Goal: Task Accomplishment & Management: Complete application form

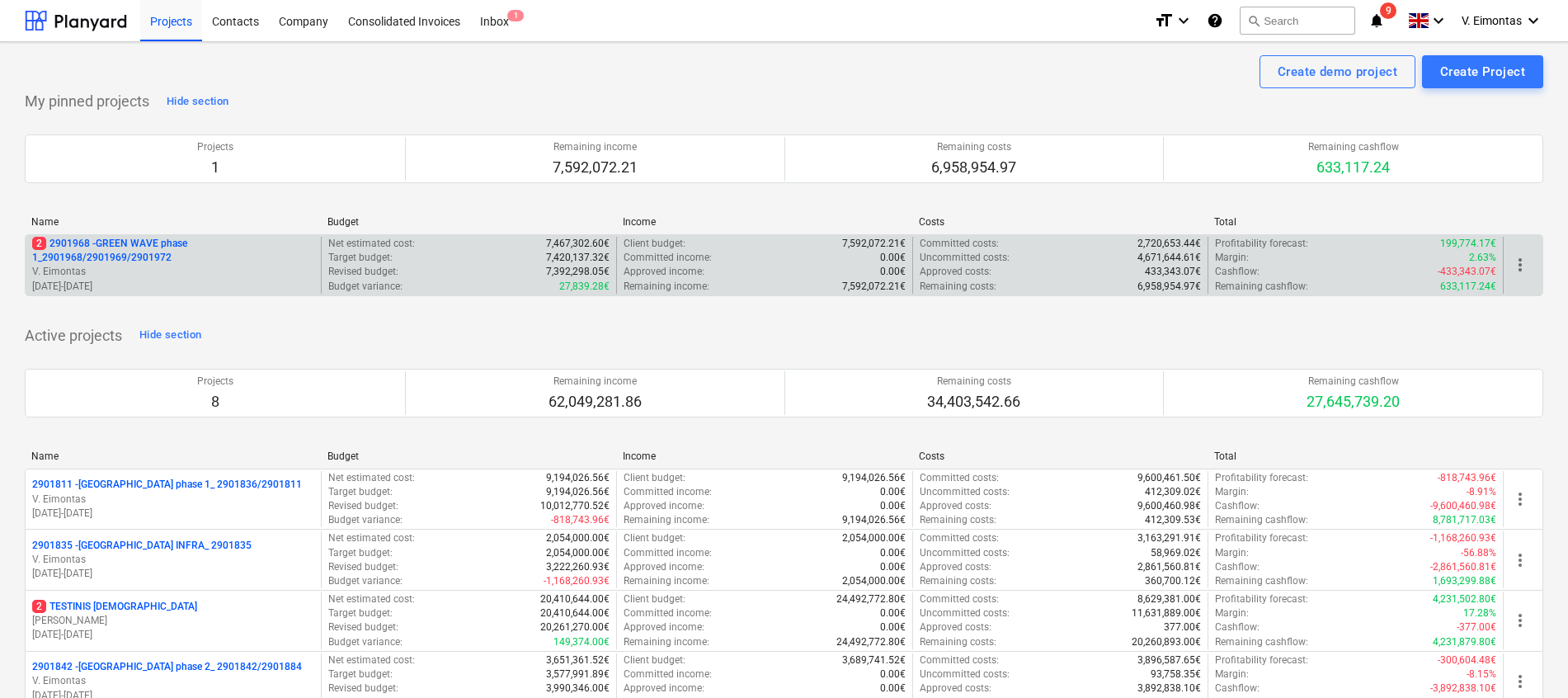
click at [170, 242] on p "2 2901968 - GREEN WAVE phase 1_2901968/2901969/2901972" at bounding box center [173, 250] width 282 height 28
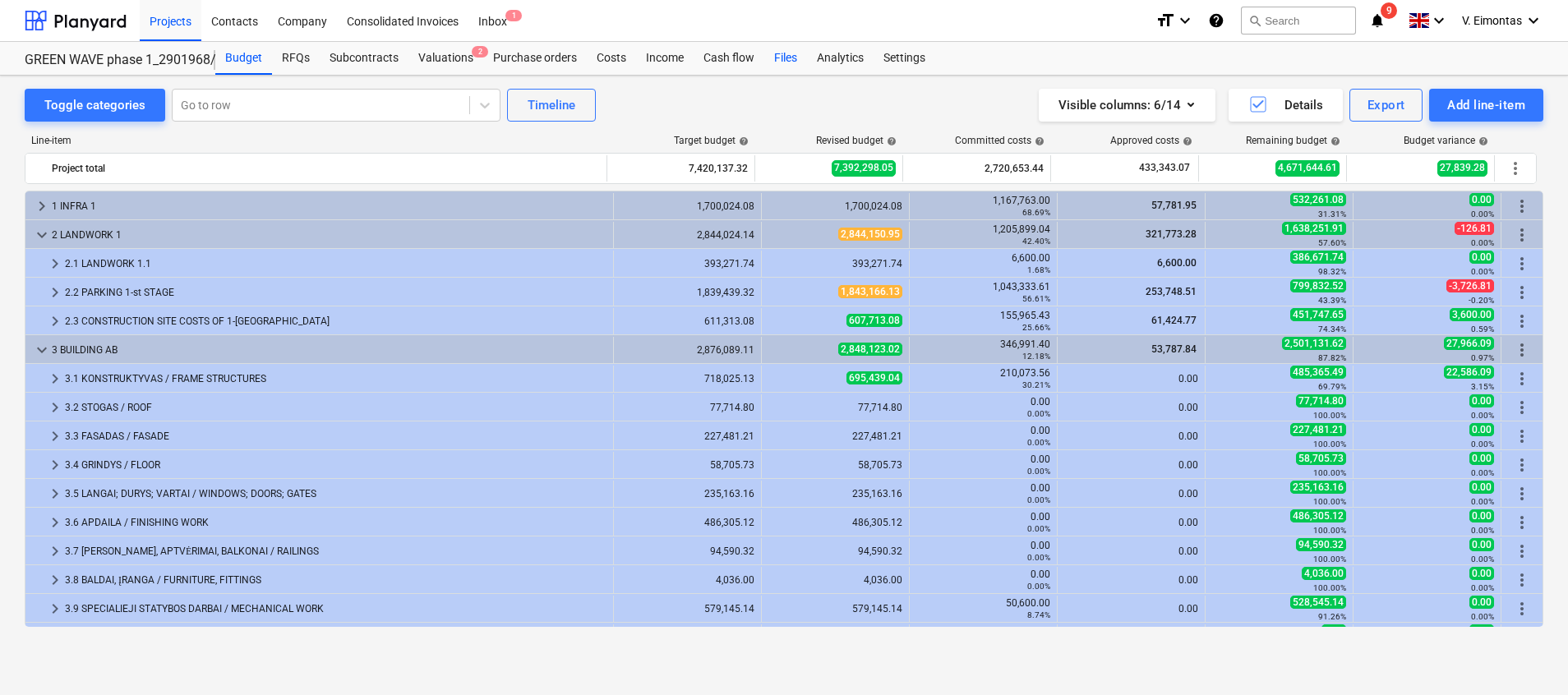
click at [783, 59] on div "Files" at bounding box center [785, 59] width 43 height 33
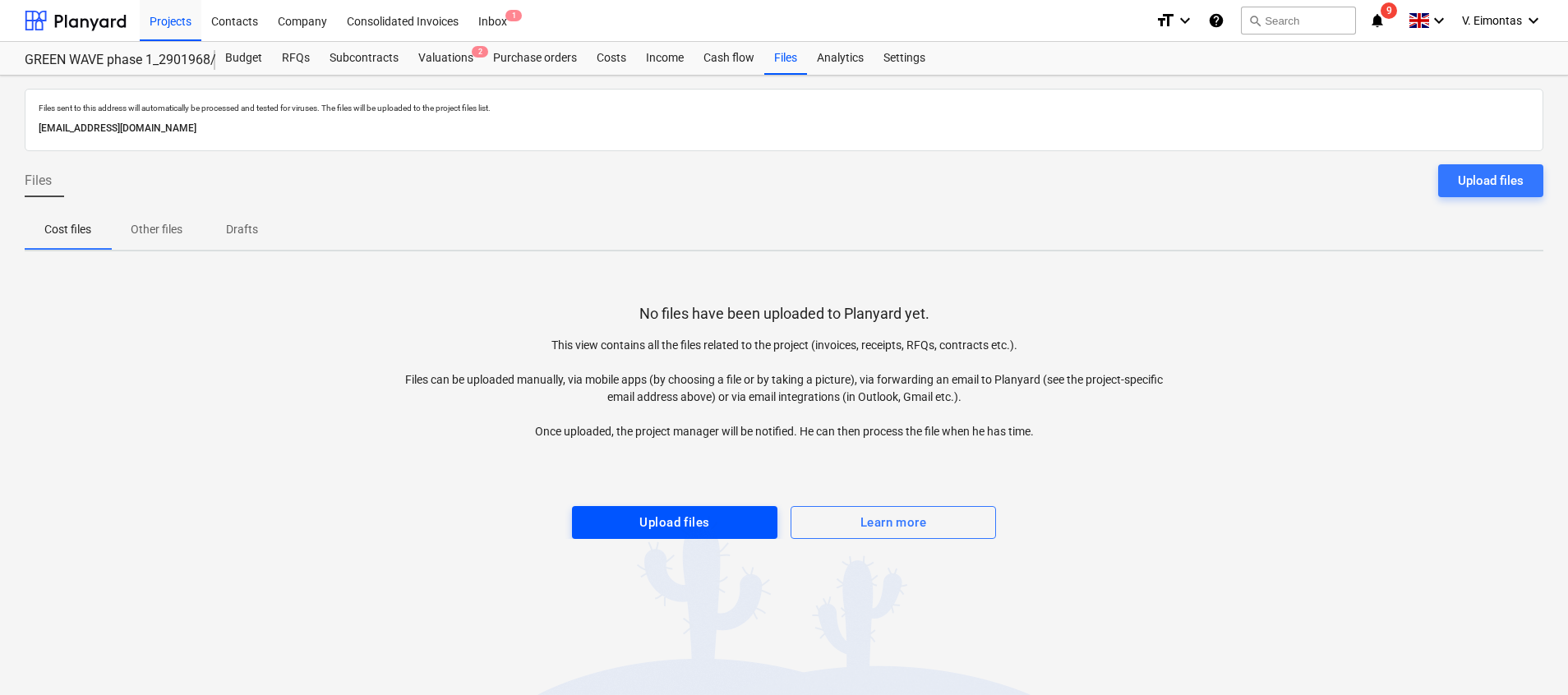
click at [713, 531] on span "Upload files" at bounding box center [674, 522] width 169 height 21
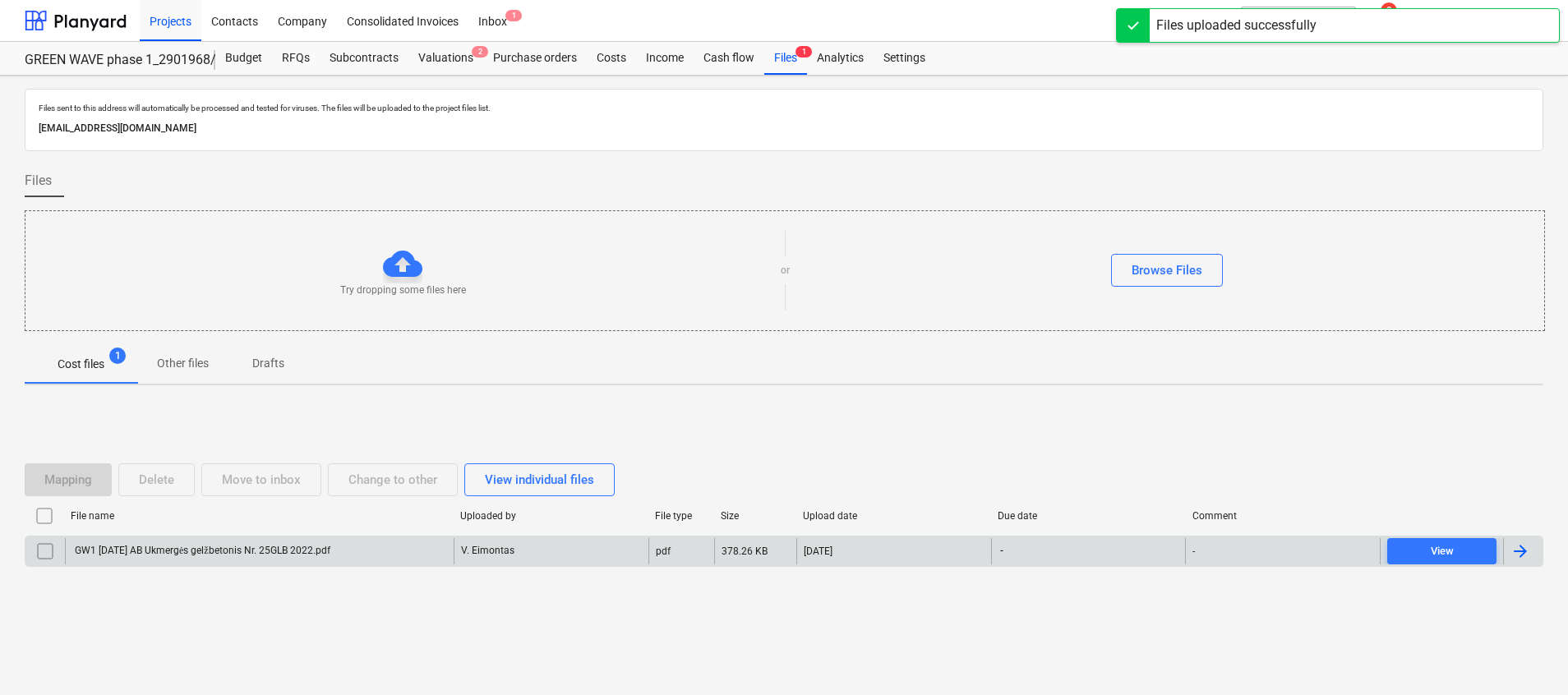
click at [524, 538] on div "V. Eimontas" at bounding box center [550, 551] width 195 height 27
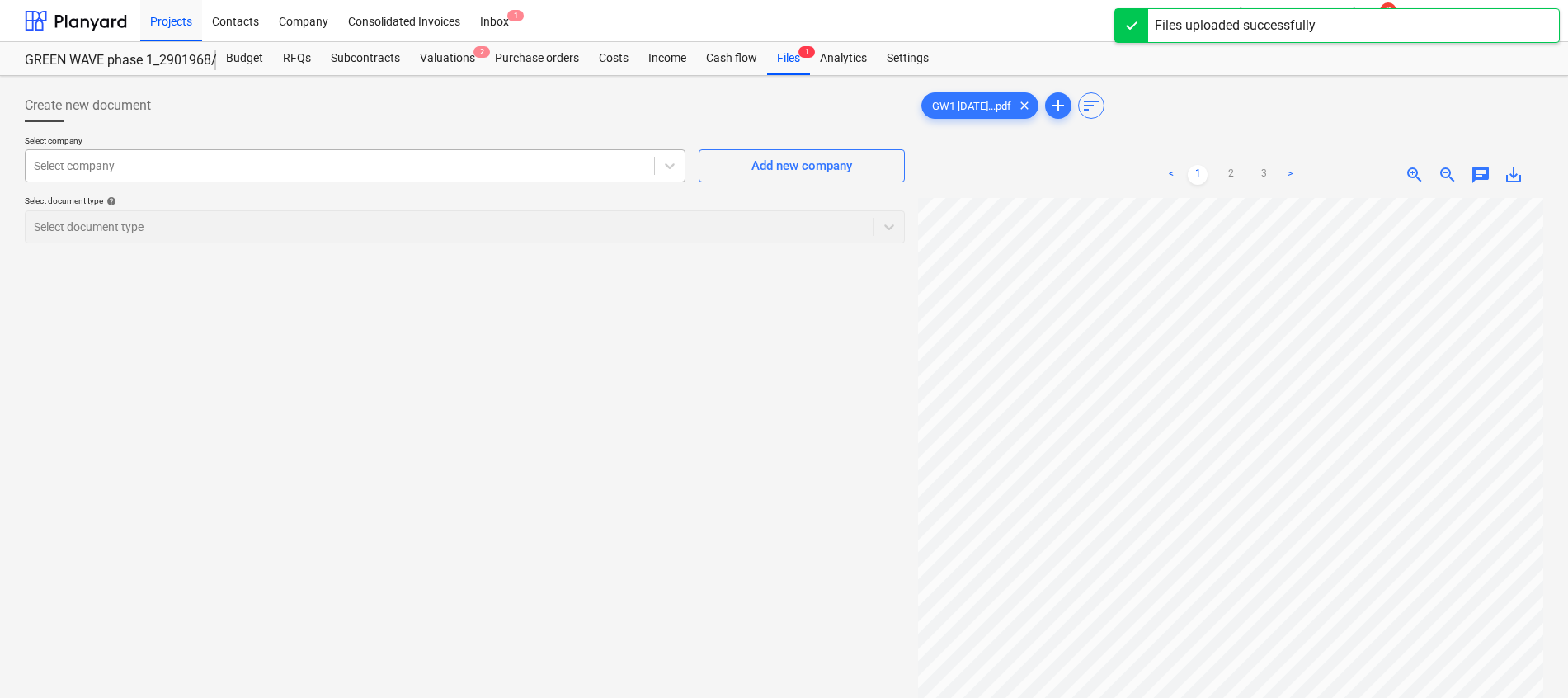
click at [347, 166] on div at bounding box center [340, 166] width 612 height 17
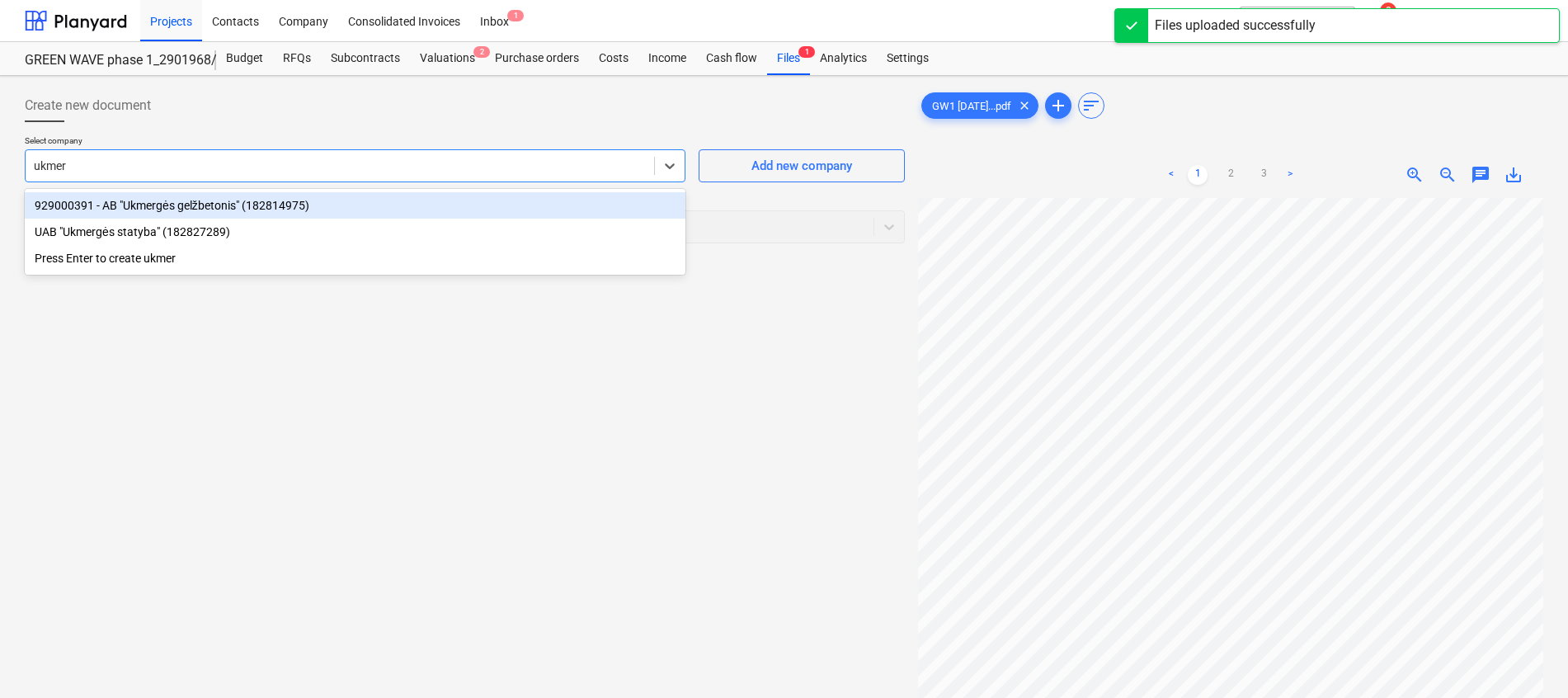
type input "ukmerg"
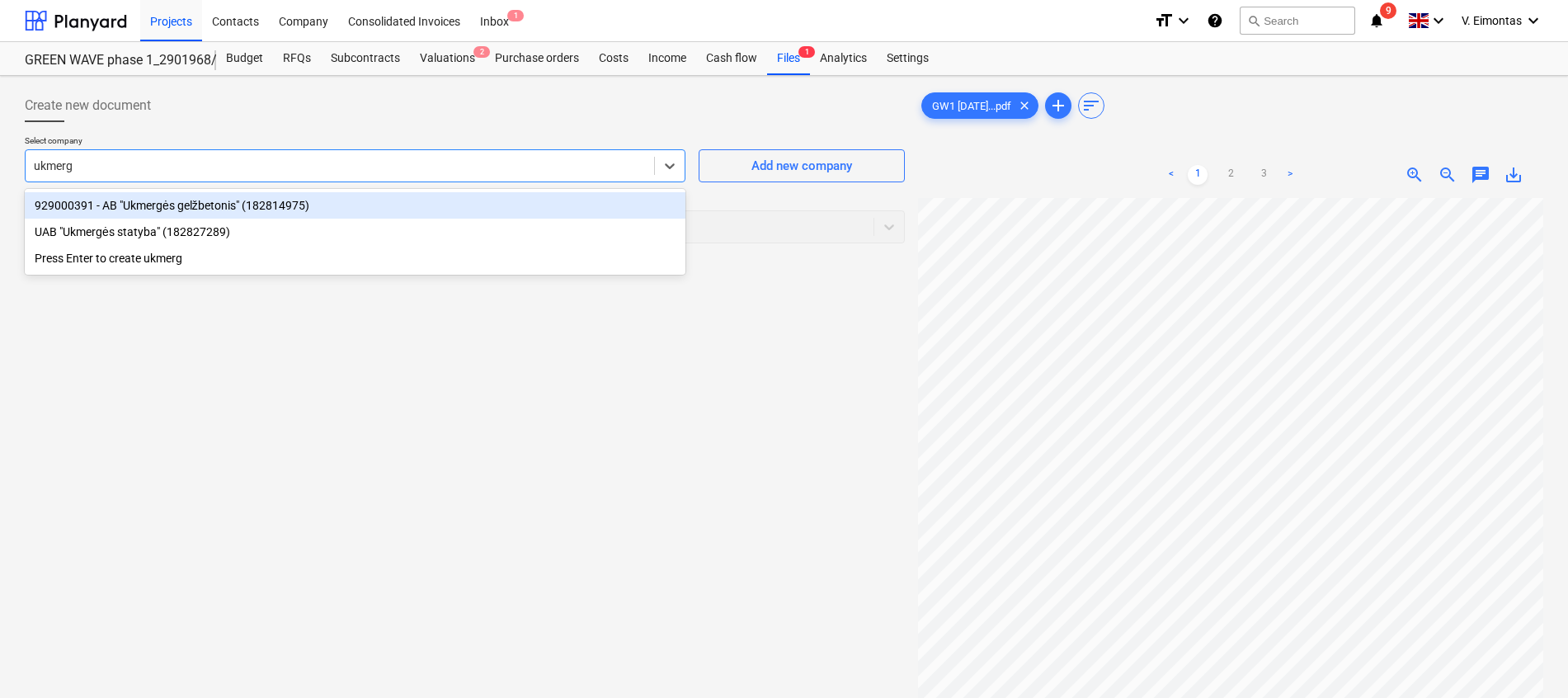
click at [235, 208] on div "929000391 - AB "Ukmergės gelžbetonis" (182814975)" at bounding box center [355, 205] width 661 height 27
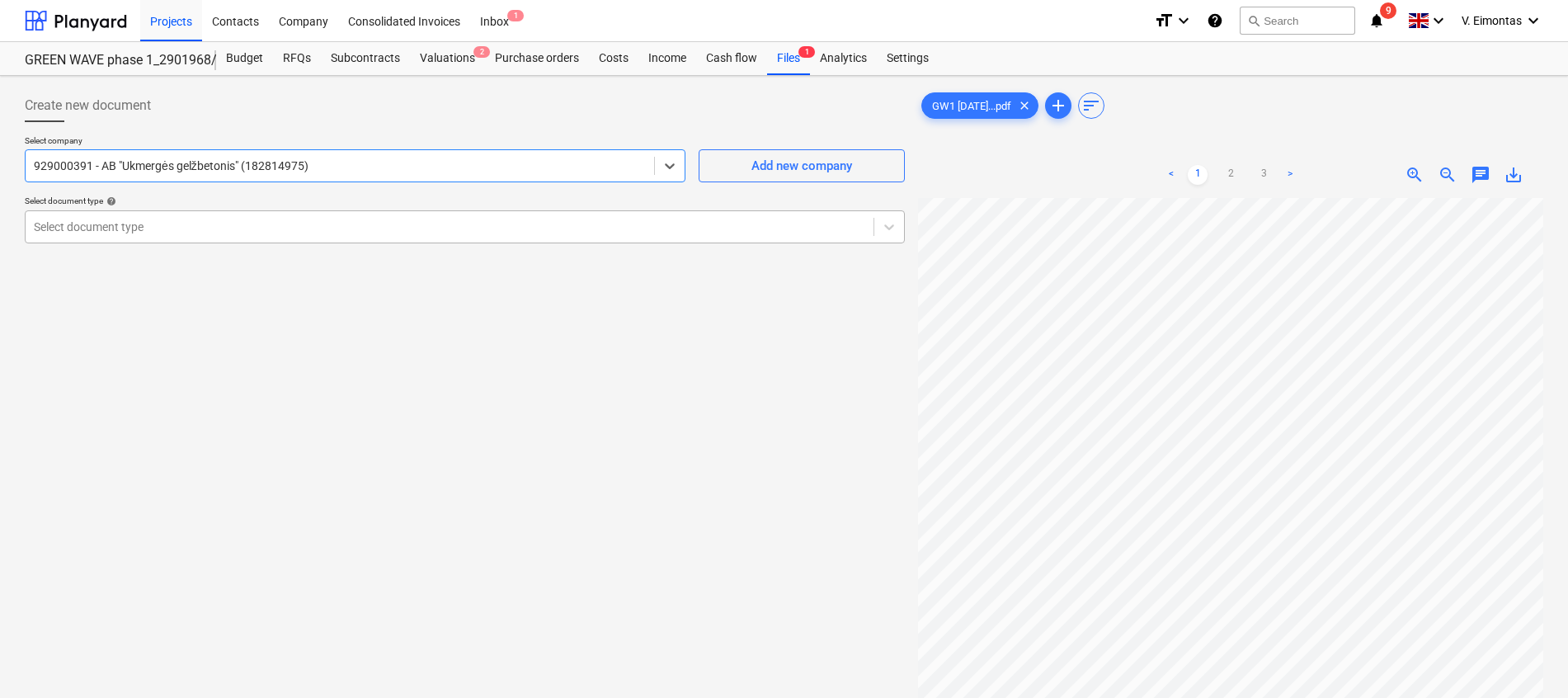
click at [241, 224] on div at bounding box center [450, 227] width 832 height 17
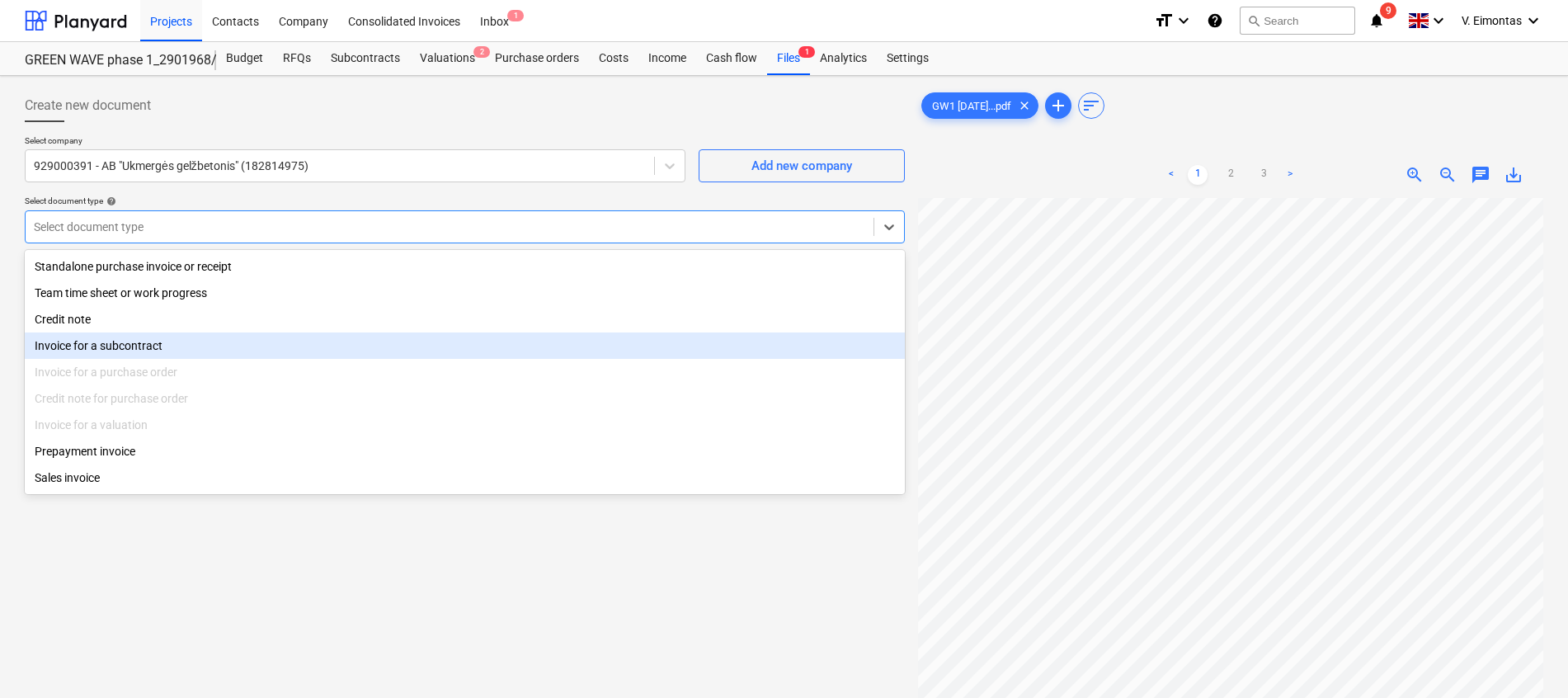
click at [198, 337] on div "Invoice for a subcontract" at bounding box center [464, 345] width 880 height 27
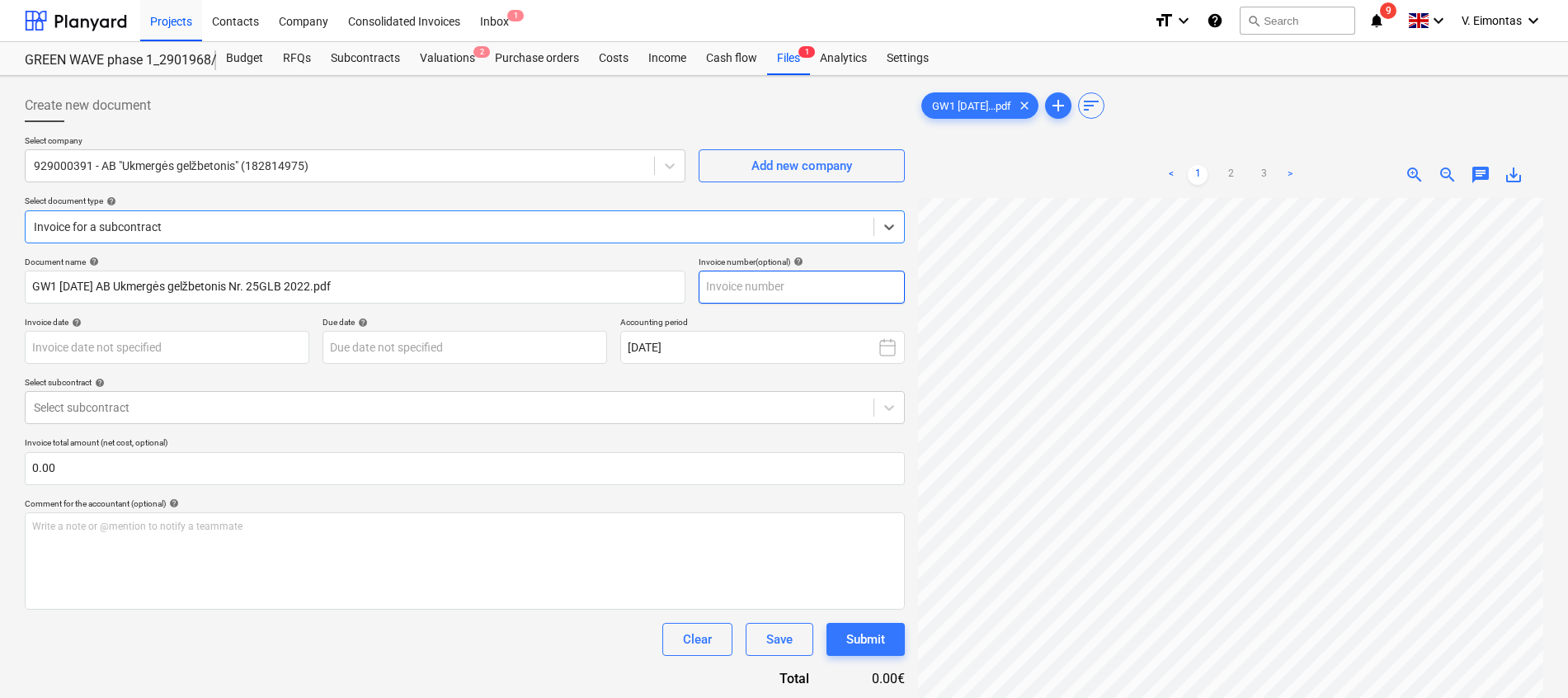
click at [778, 282] on input "text" at bounding box center [802, 287] width 206 height 33
type input "č"
type input "25GLB 2022"
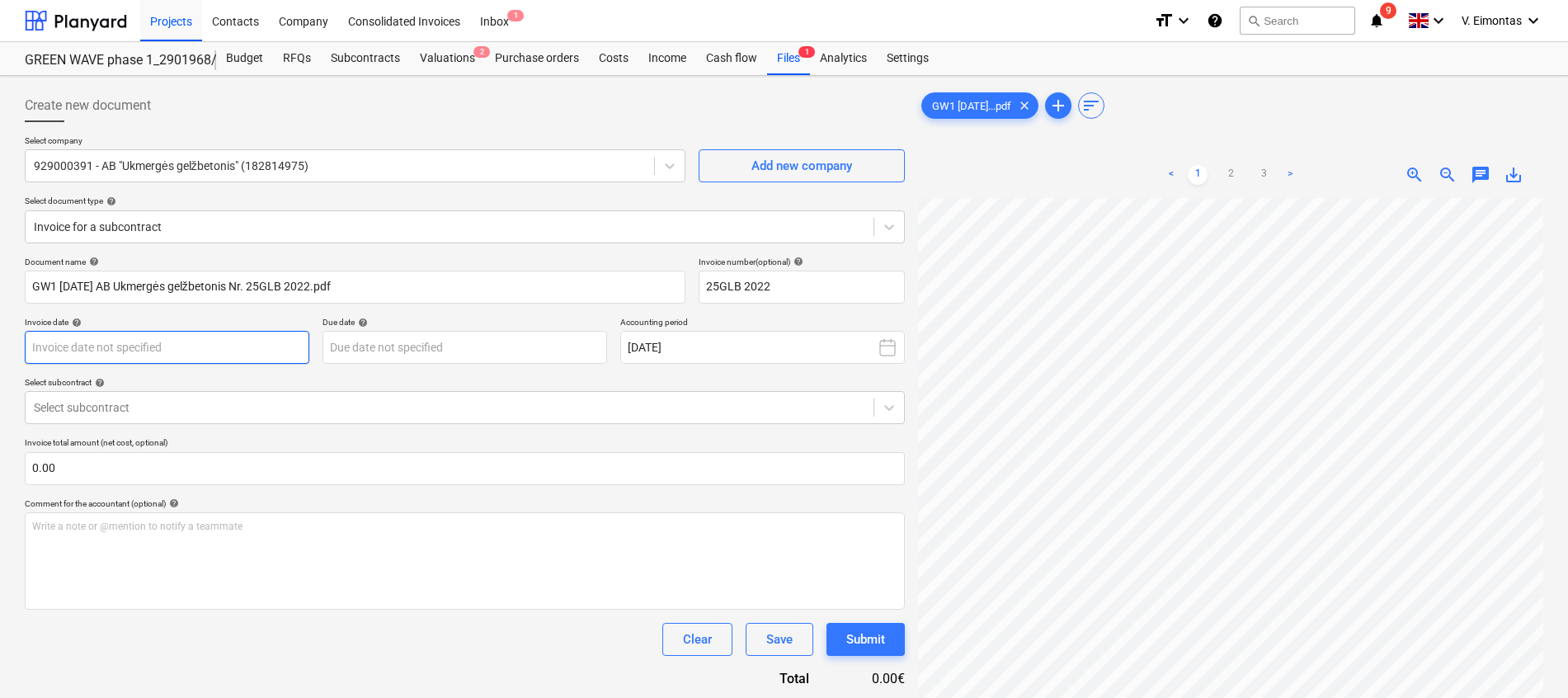
click at [252, 345] on body "Projects Contacts Company Consolidated Invoices Inbox 1 format_size keyboard_ar…" at bounding box center [784, 349] width 1568 height 698
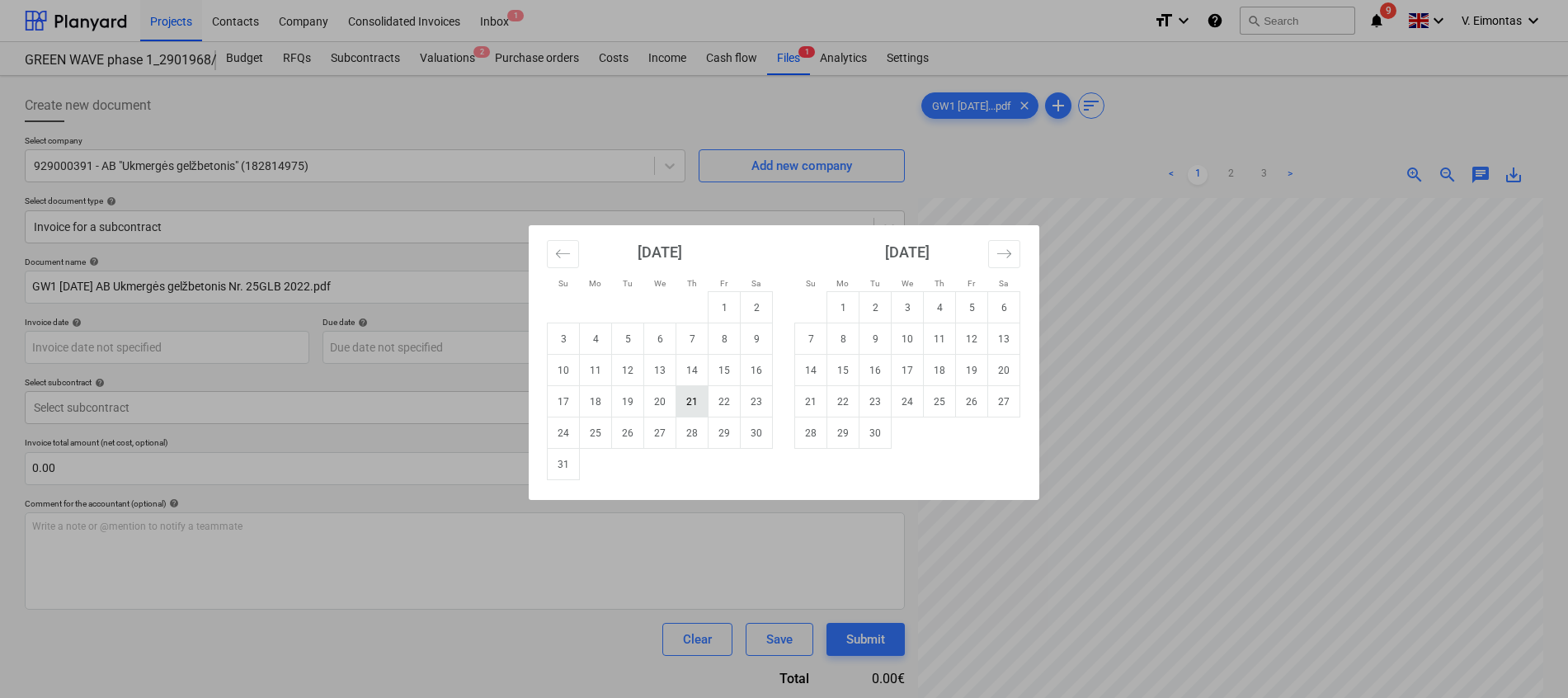
click at [691, 397] on td "21" at bounding box center [692, 401] width 32 height 31
type input "[DATE]"
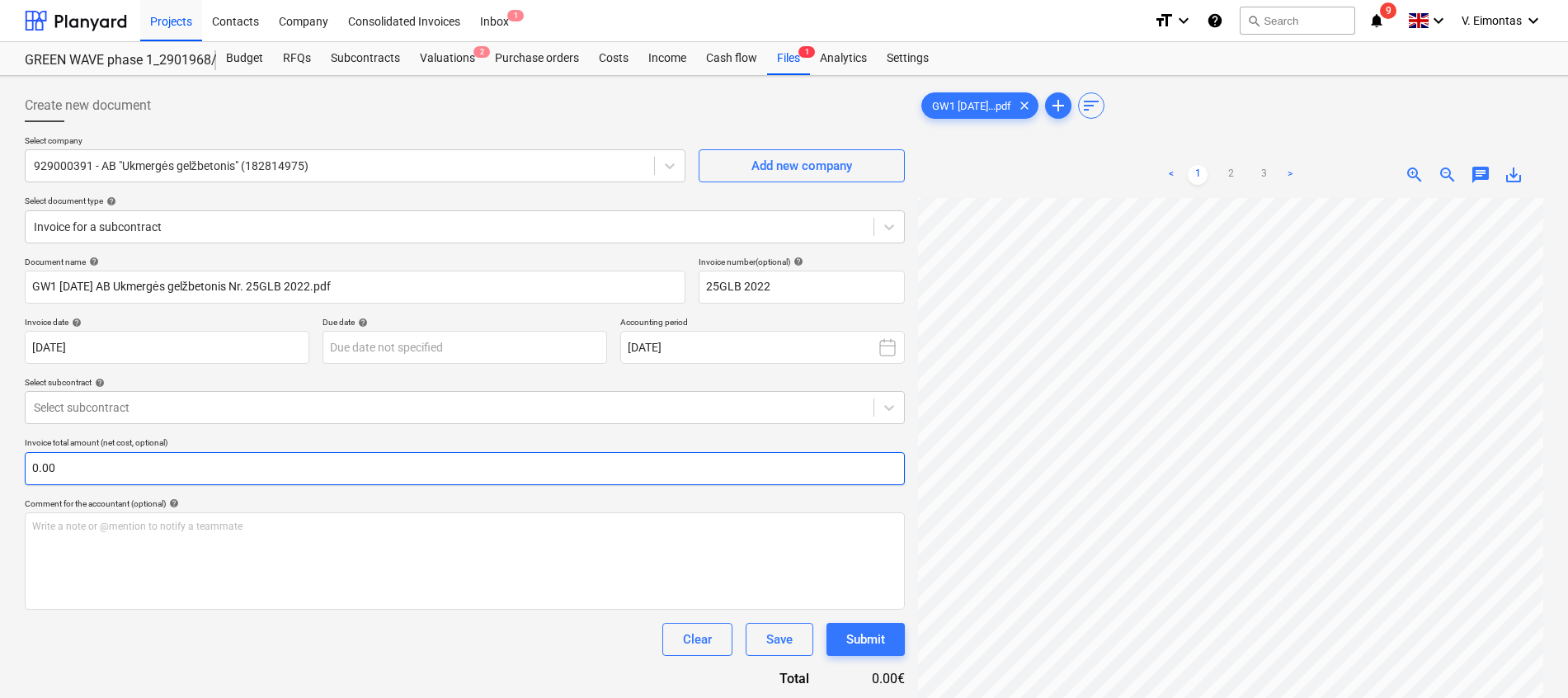
scroll to position [49, 13]
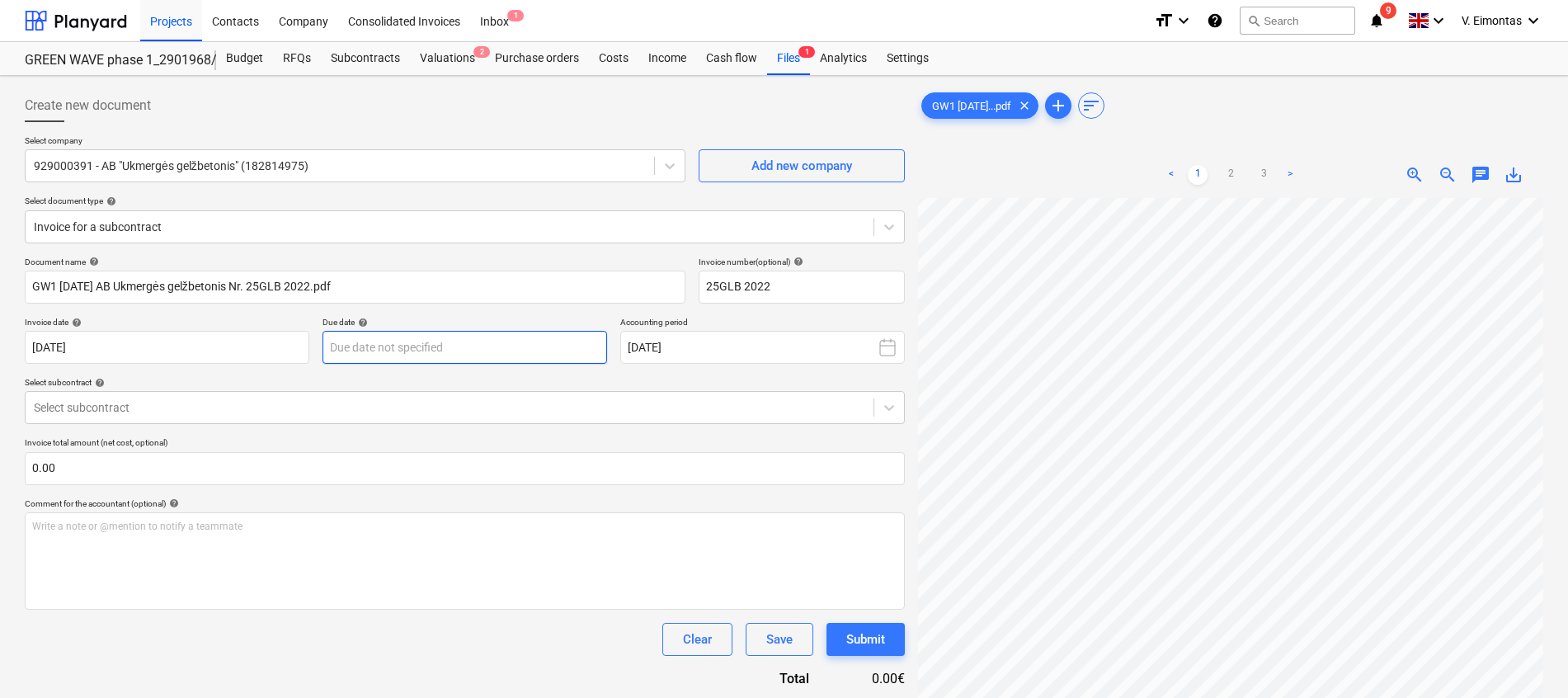
click at [519, 351] on body "Projects Contacts Company Consolidated Invoices Inbox 1 format_size keyboard_ar…" at bounding box center [784, 349] width 1568 height 698
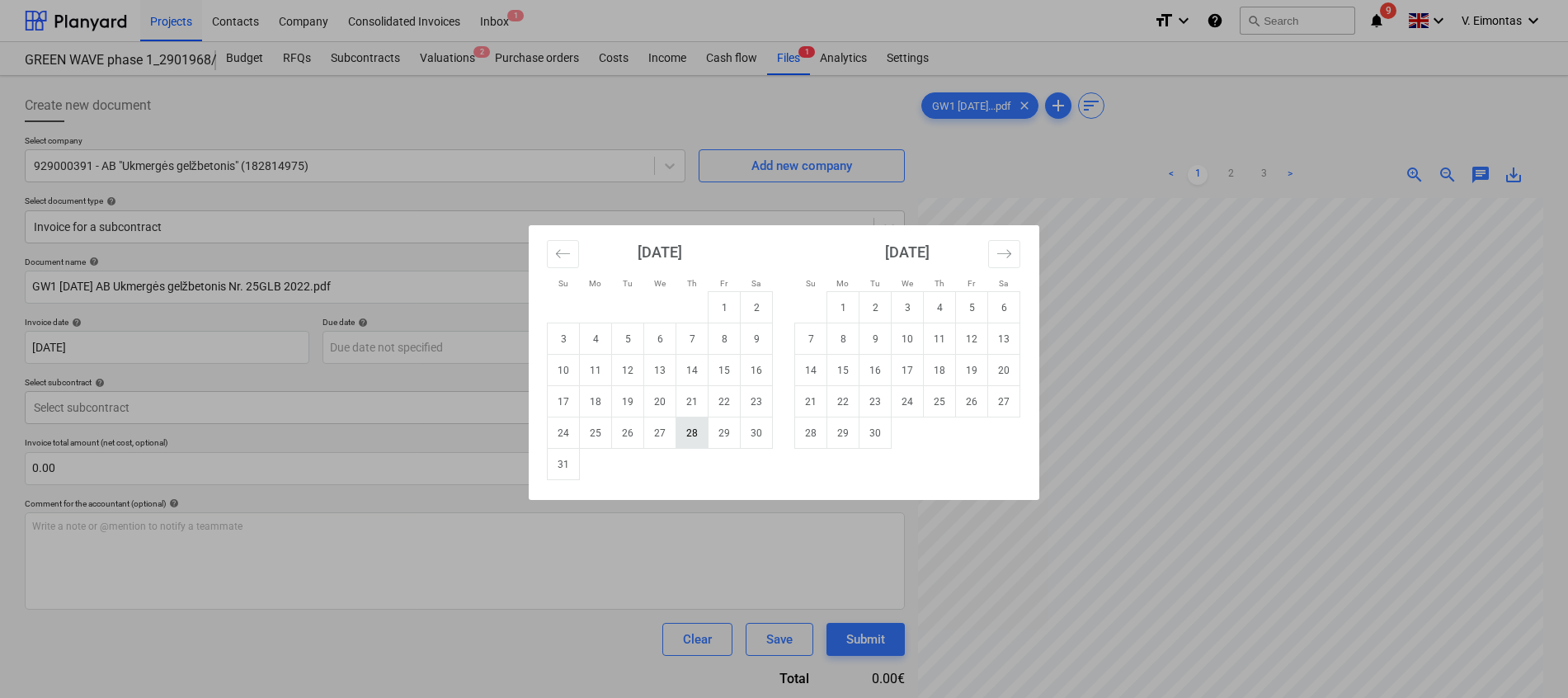
click at [701, 430] on td "28" at bounding box center [692, 433] width 32 height 31
type input "[DATE]"
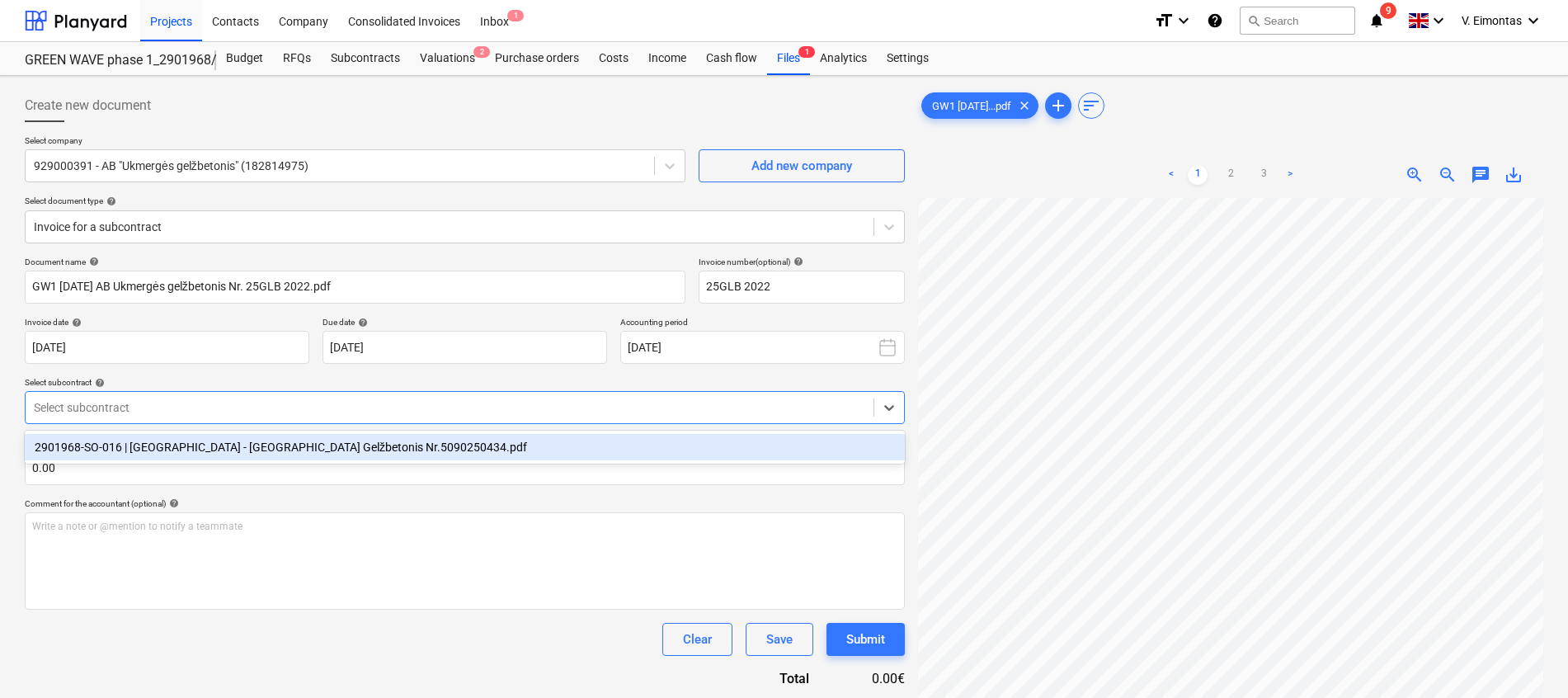
click at [590, 401] on div at bounding box center [450, 407] width 832 height 17
click at [337, 439] on div "2901968-SO-016 | [GEOGRAPHIC_DATA] - [GEOGRAPHIC_DATA] Gelžbetonis Nr.509025043…" at bounding box center [464, 447] width 880 height 27
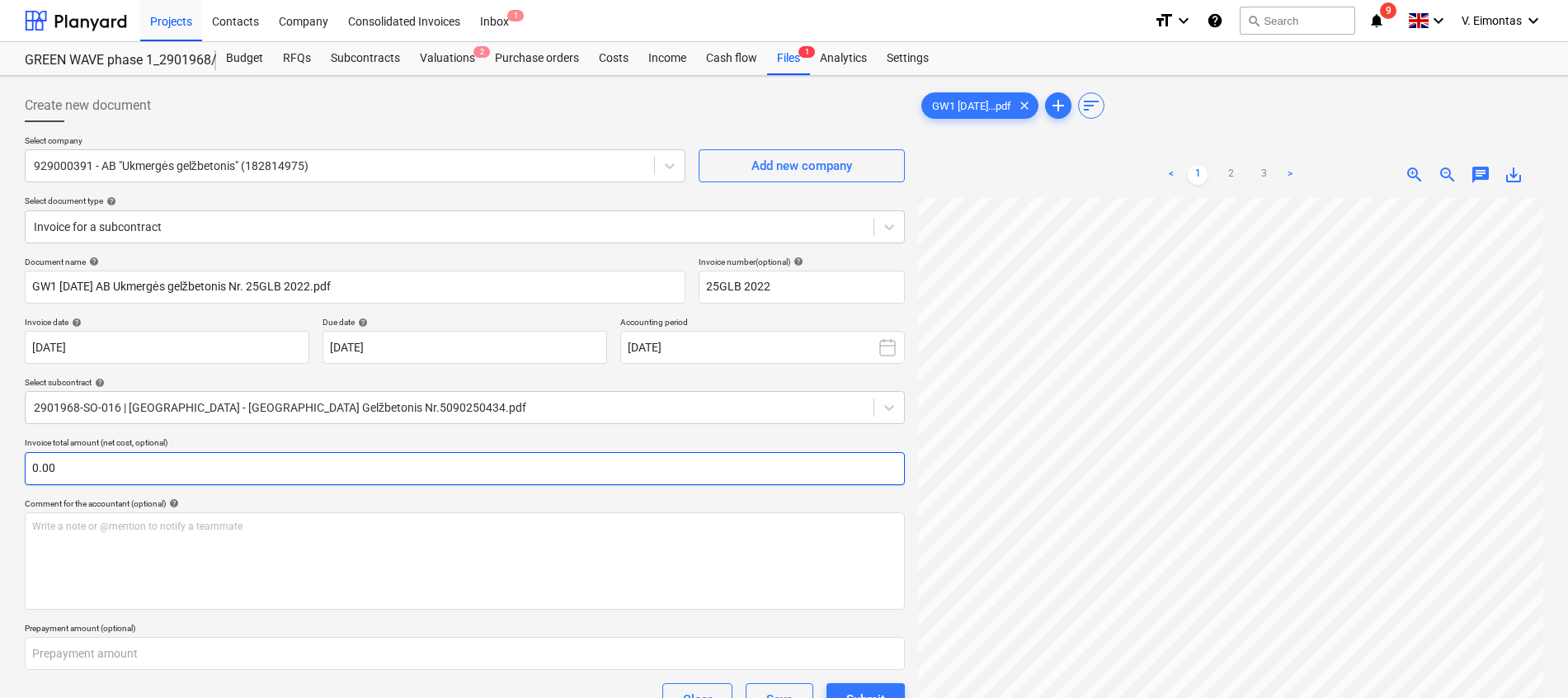
scroll to position [238, 88]
click at [673, 460] on input "text" at bounding box center [464, 469] width 880 height 33
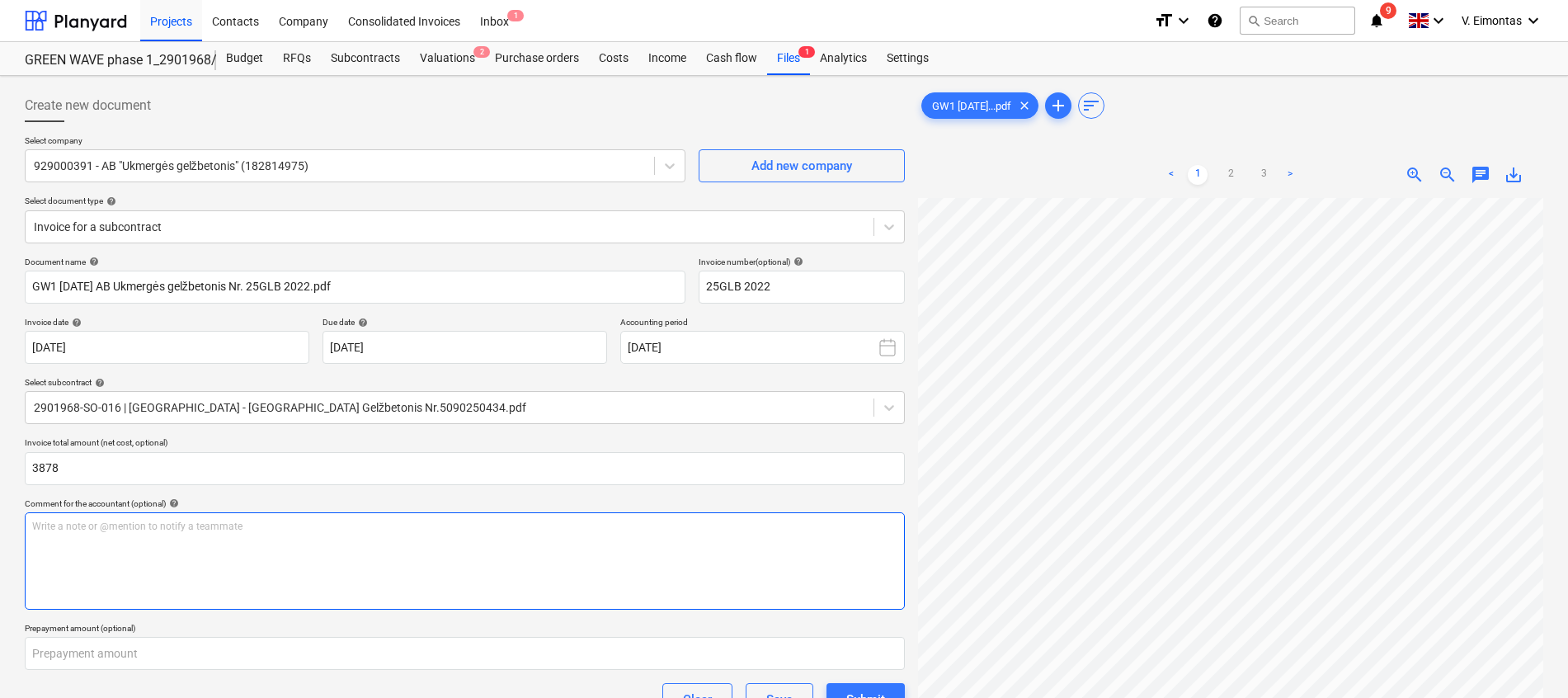
type input "3,878.00"
click at [668, 545] on div "Write a note or @mention to notify a teammate [PERSON_NAME]" at bounding box center [464, 561] width 880 height 98
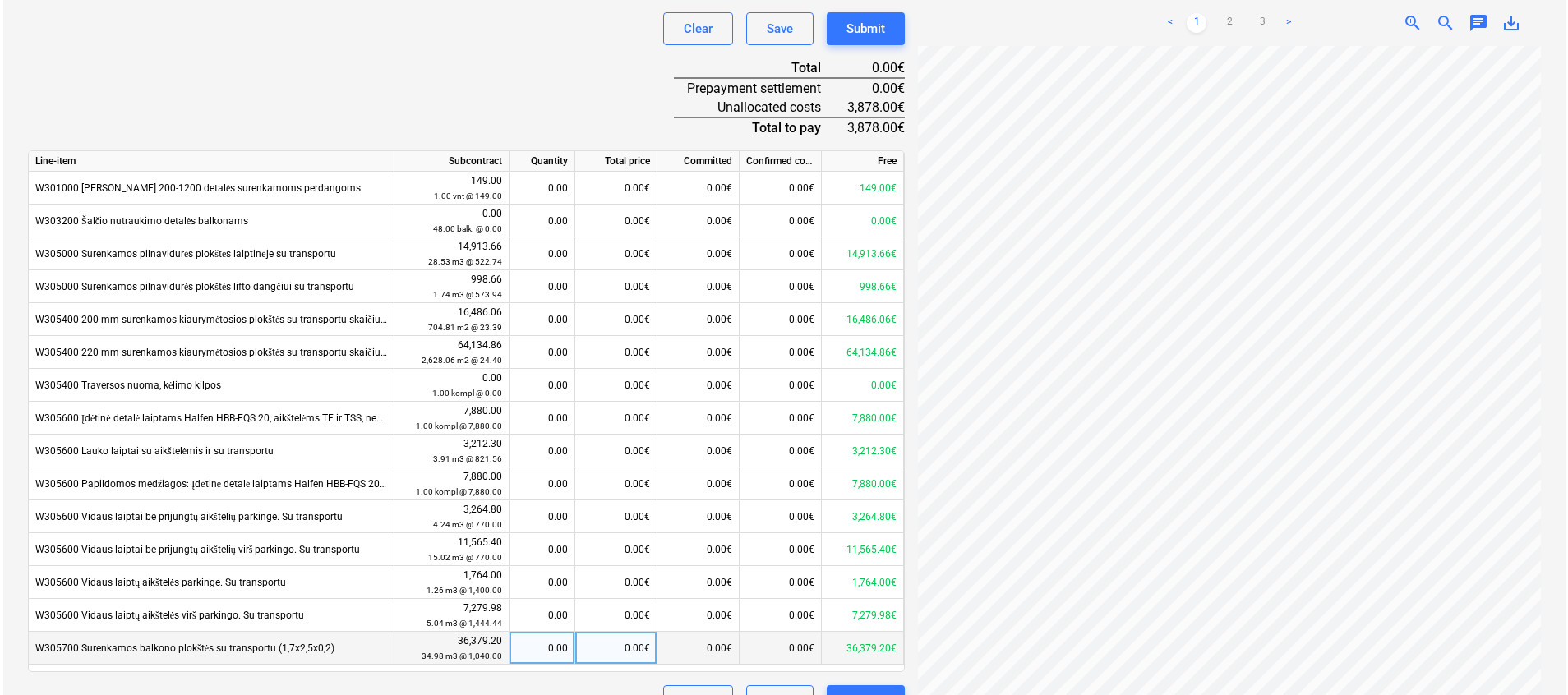
scroll to position [703, 0]
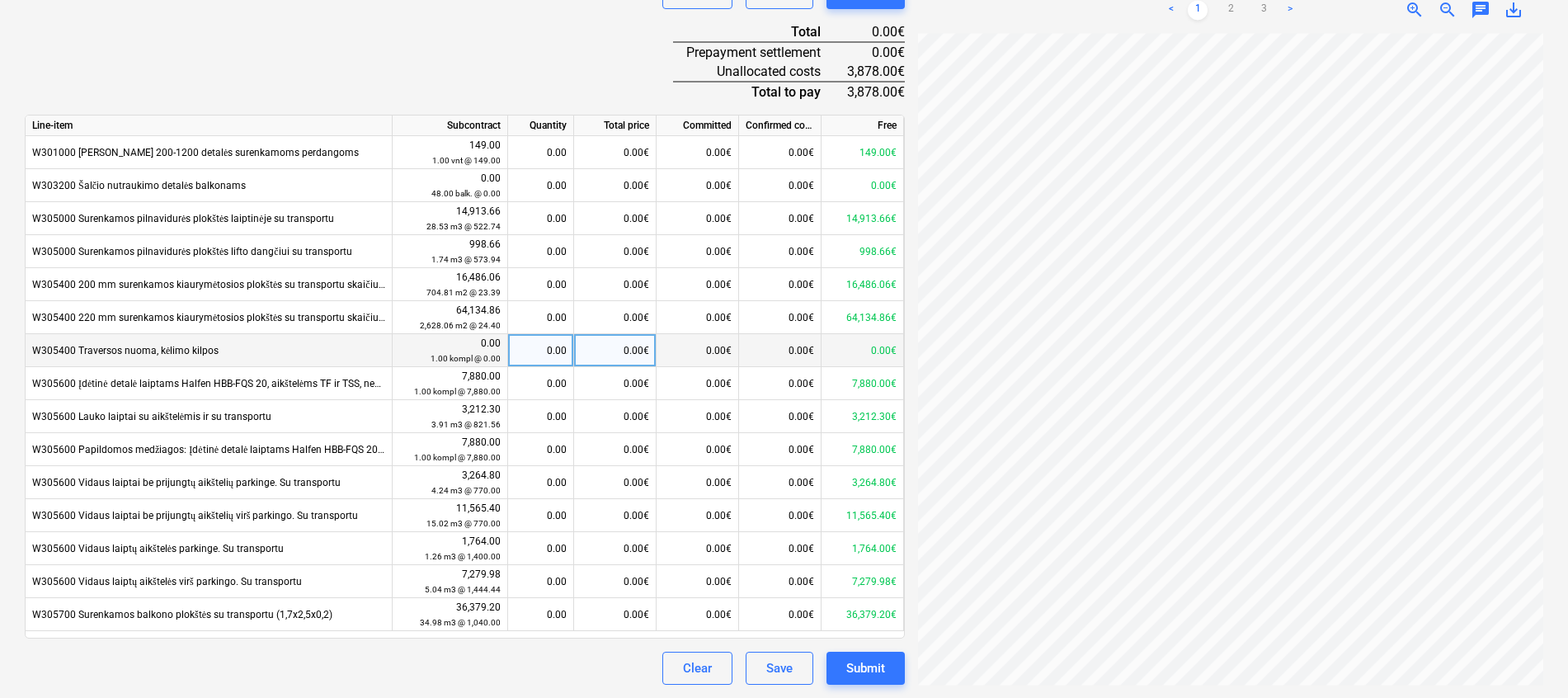
click at [636, 355] on div "0.00€" at bounding box center [615, 351] width 83 height 33
type input "26"
click at [540, 59] on div "Document name help GW1 [DATE] AB Ukmergės gelžbetonis Nr. 25GLB 2022.pdf Invoic…" at bounding box center [464, 117] width 880 height 1135
click at [636, 351] on div "0.00€" at bounding box center [615, 351] width 83 height 33
type input "26"
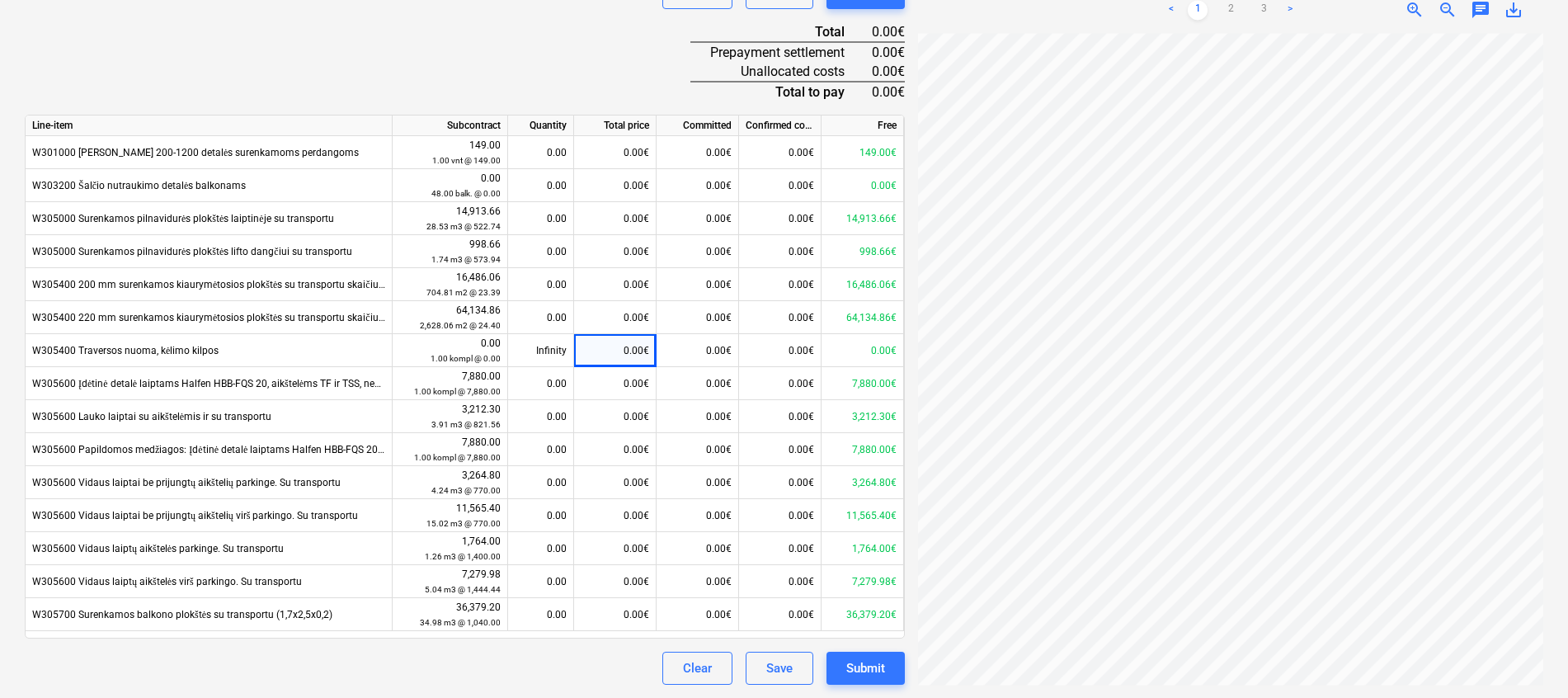
click at [516, 36] on div "Document name help GW1 [DATE] AB Ukmergės gelžbetonis Nr. 25GLB 2022.pdf Invoic…" at bounding box center [464, 117] width 880 height 1135
click at [546, 354] on div "Infinity" at bounding box center [541, 351] width 52 height 33
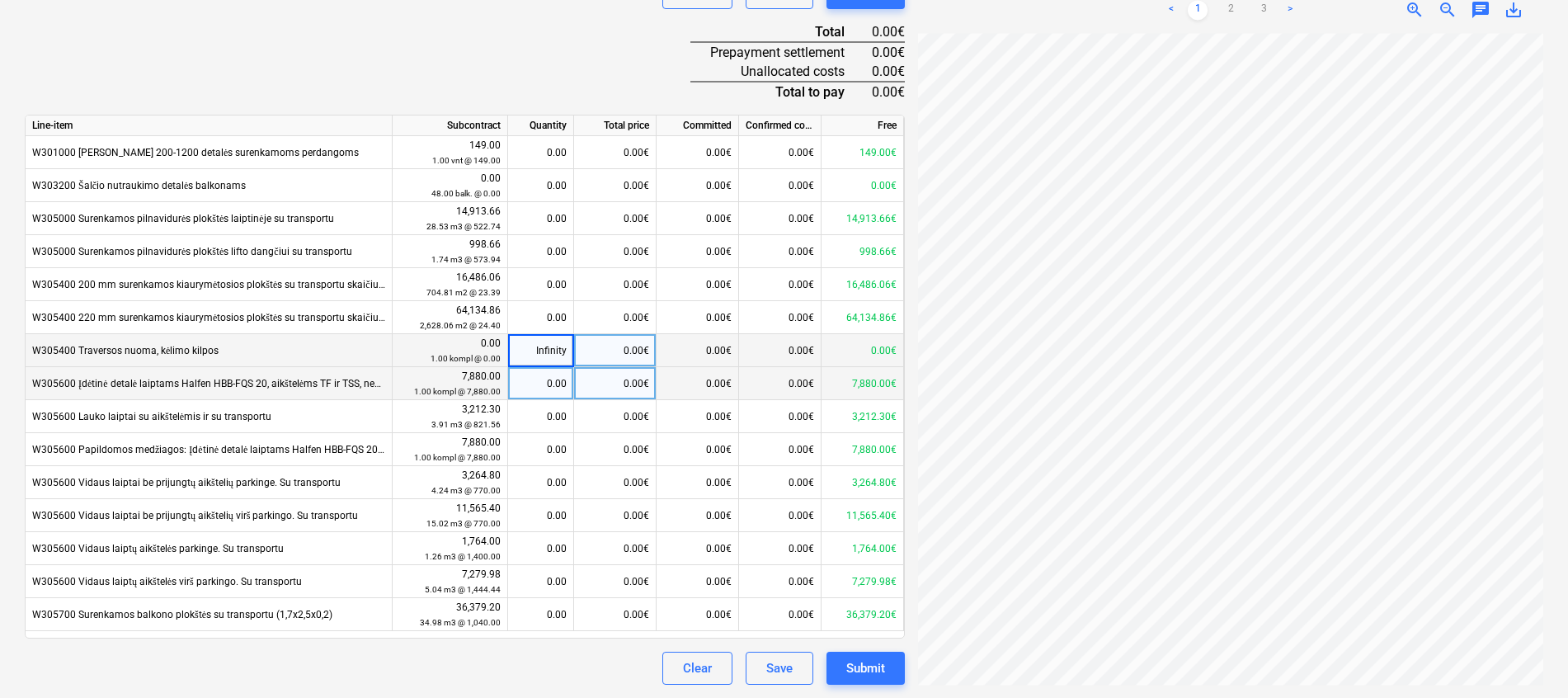
type input "1"
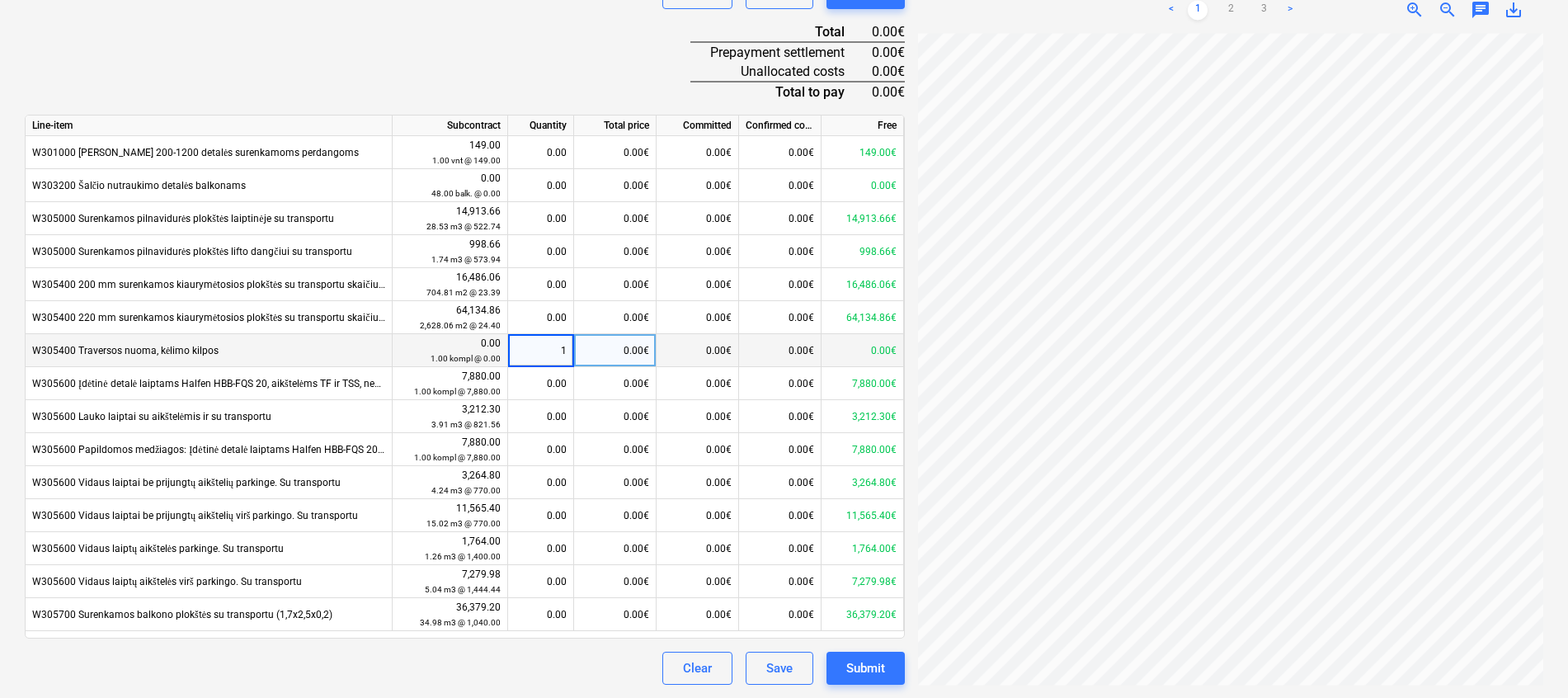
click at [622, 352] on div "0.00€" at bounding box center [615, 351] width 83 height 33
click at [543, 341] on div "1.00" at bounding box center [541, 351] width 52 height 33
type input "4"
click at [551, 365] on input "4" at bounding box center [541, 350] width 65 height 32
click at [593, 359] on div "0.00€" at bounding box center [615, 351] width 83 height 33
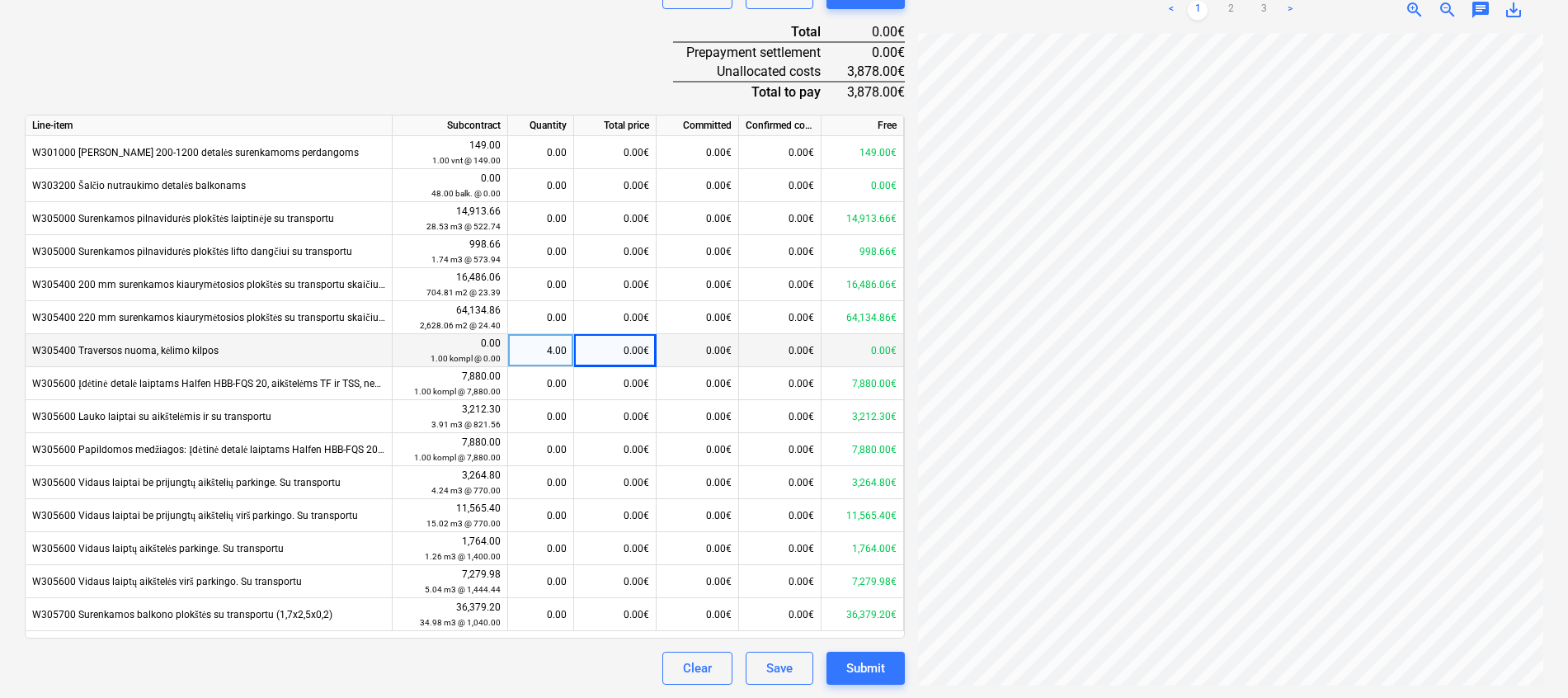
click at [628, 347] on div "0.00€" at bounding box center [615, 351] width 83 height 33
type input "6.5"
click at [542, 82] on div "Document name help GW1 [DATE] AB Ukmergės gelžbetonis Nr. 25GLB 2022.pdf Invoic…" at bounding box center [464, 117] width 880 height 1135
click at [527, 346] on div "Infinity" at bounding box center [541, 351] width 52 height 33
type input "0"
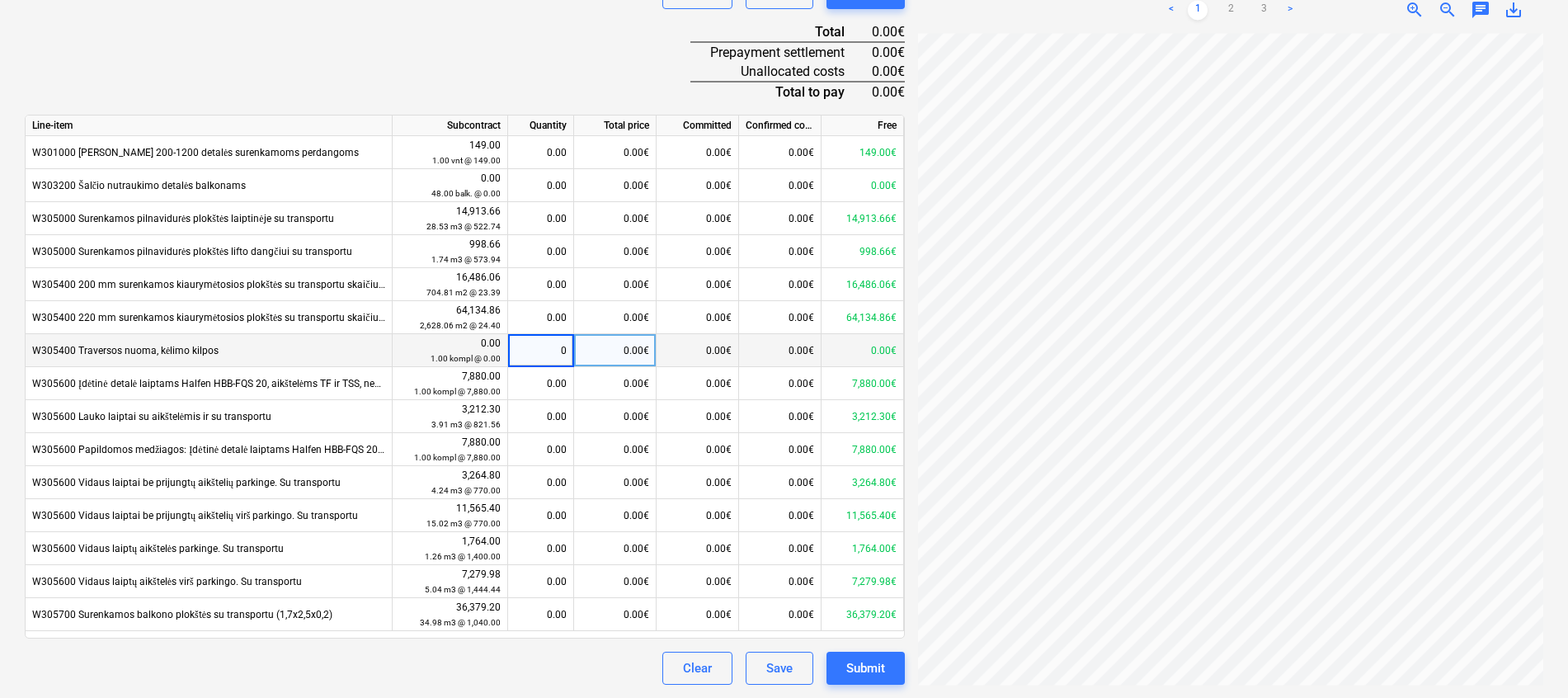
click at [603, 682] on div "Clear Save Submit" at bounding box center [464, 668] width 880 height 33
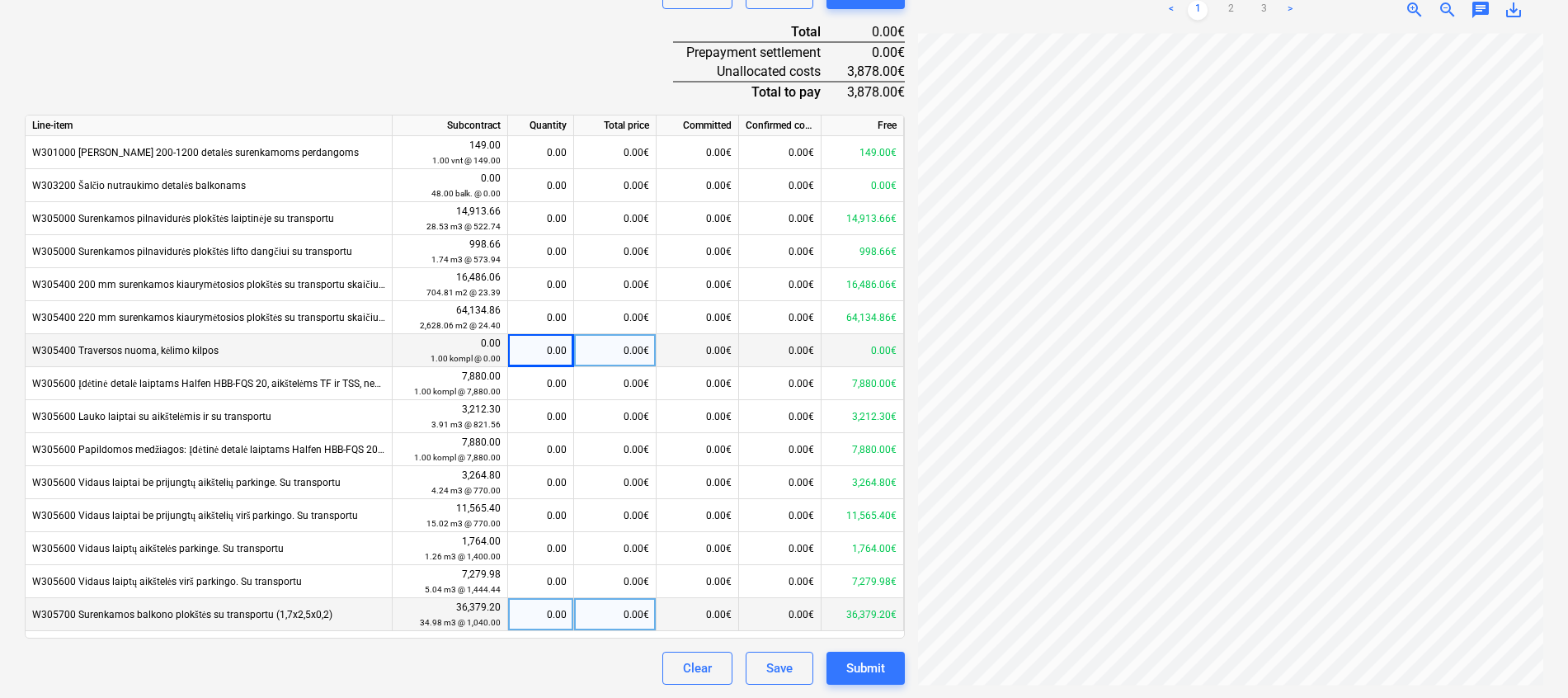
click at [627, 617] on div "0.00€" at bounding box center [615, 614] width 83 height 33
type input "3878"
click at [605, 653] on div "Clear Save Submit" at bounding box center [464, 668] width 880 height 33
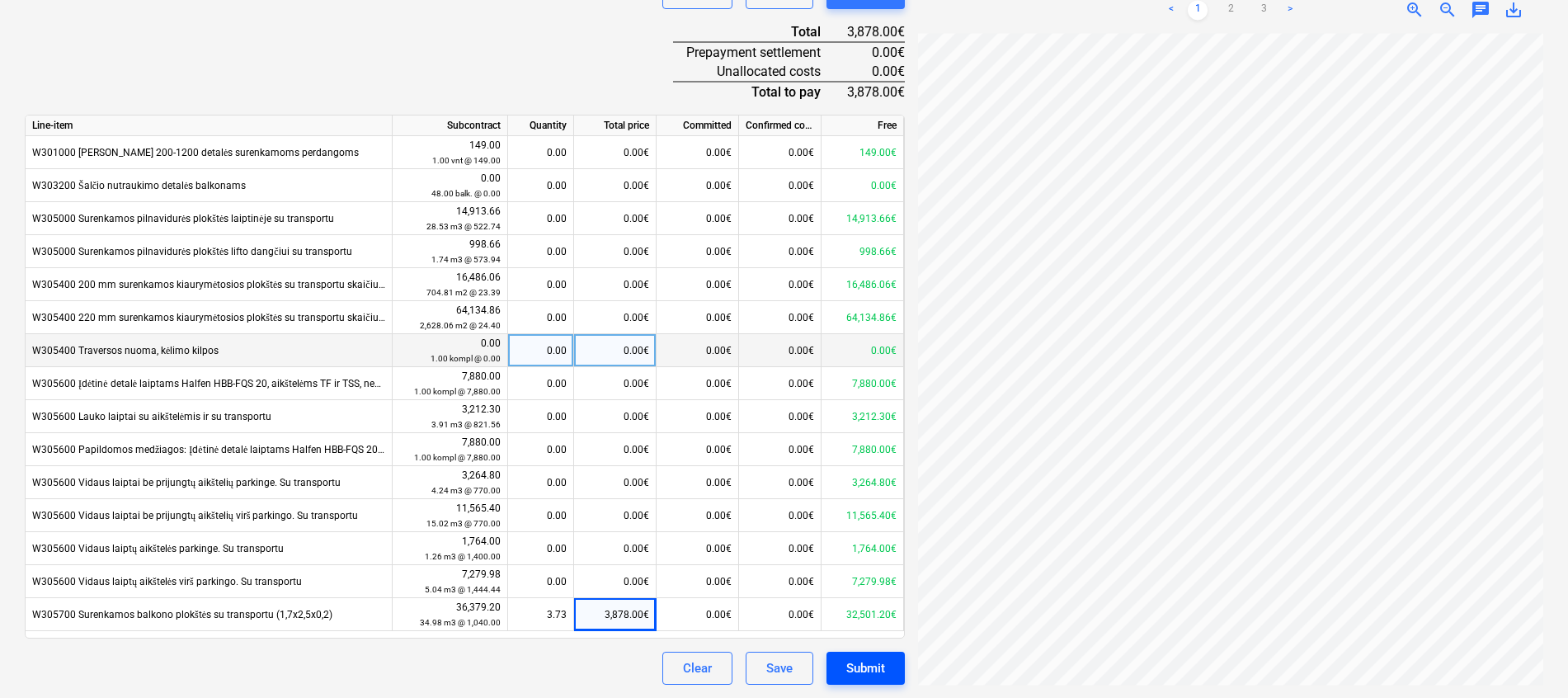
click at [886, 658] on button "Submit" at bounding box center [865, 668] width 78 height 33
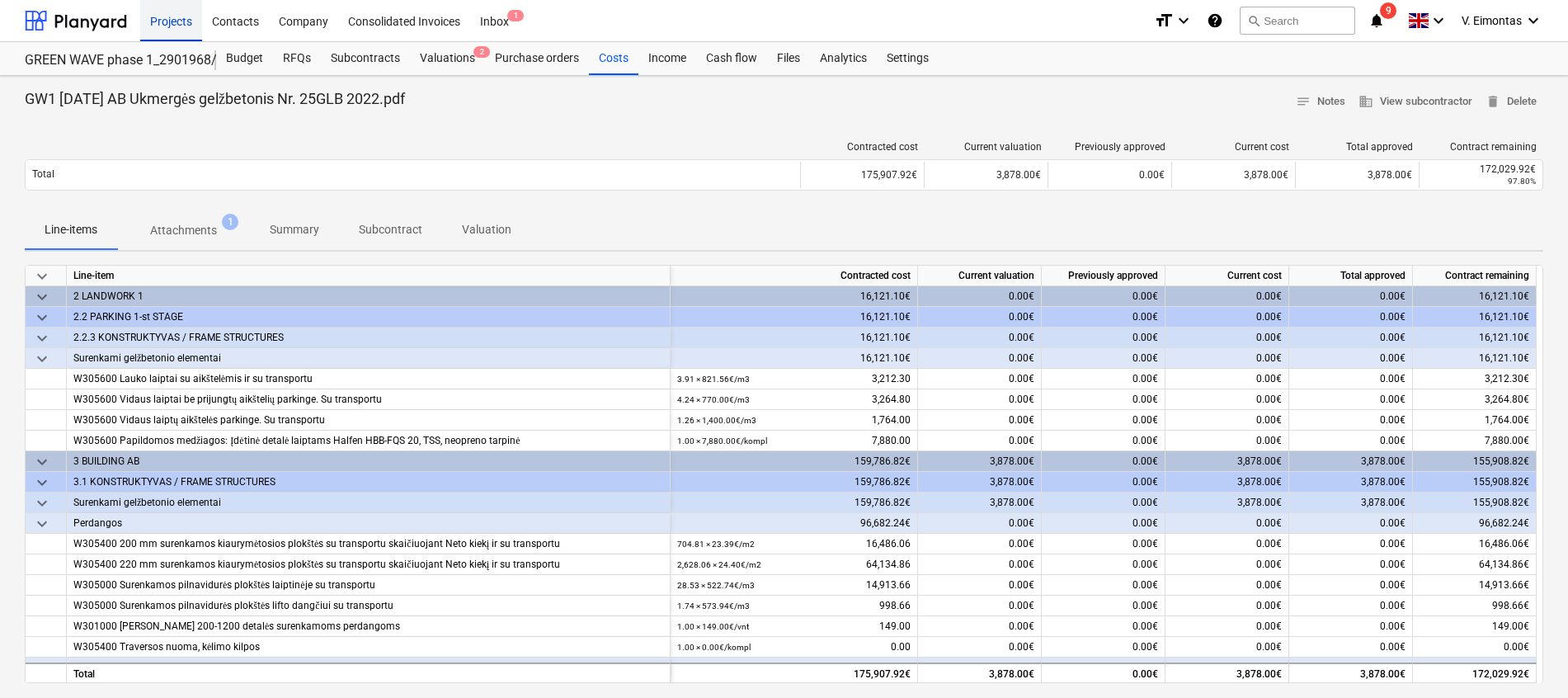
click at [159, 21] on div "Projects" at bounding box center [170, 20] width 62 height 42
